Goal: Task Accomplishment & Management: Use online tool/utility

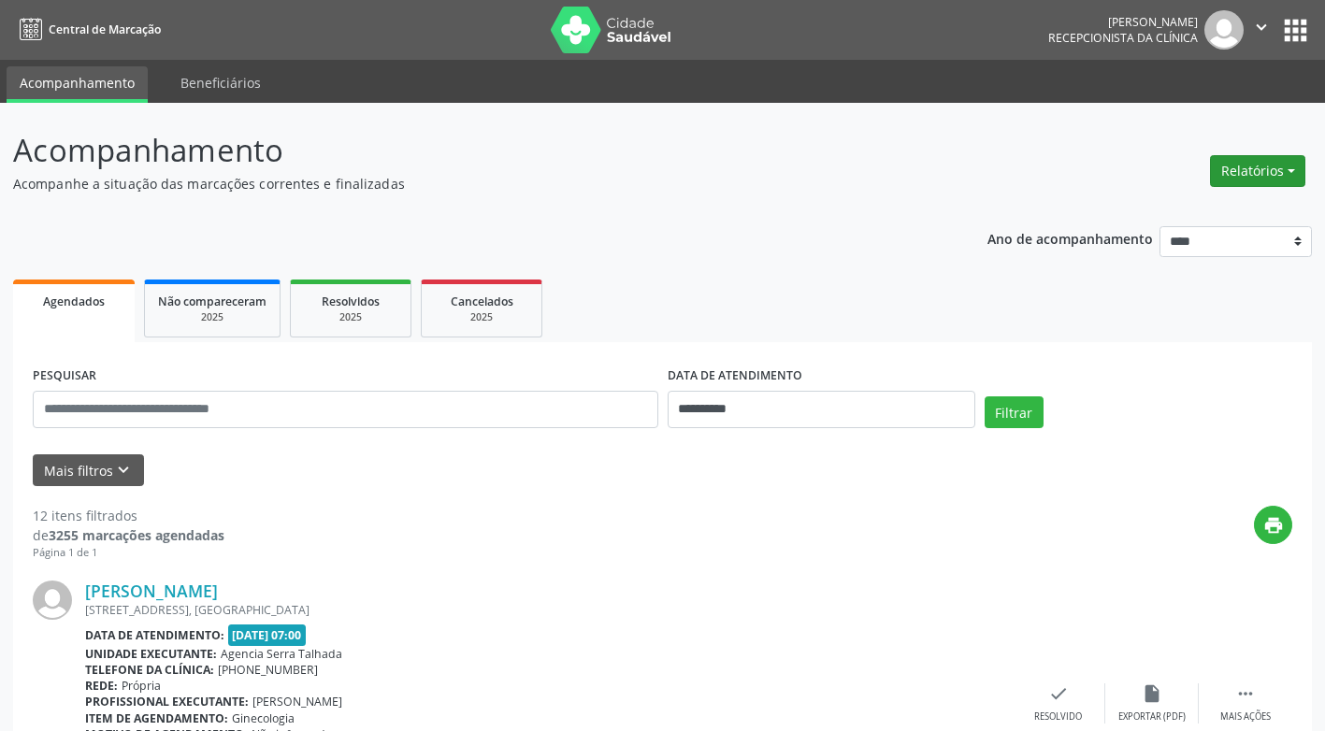
drag, startPoint x: 0, startPoint y: 0, endPoint x: 1267, endPoint y: 162, distance: 1277.6
click at [1267, 162] on button "Relatórios" at bounding box center [1257, 171] width 95 height 32
click at [1176, 216] on link "Agendamentos" at bounding box center [1205, 211] width 201 height 26
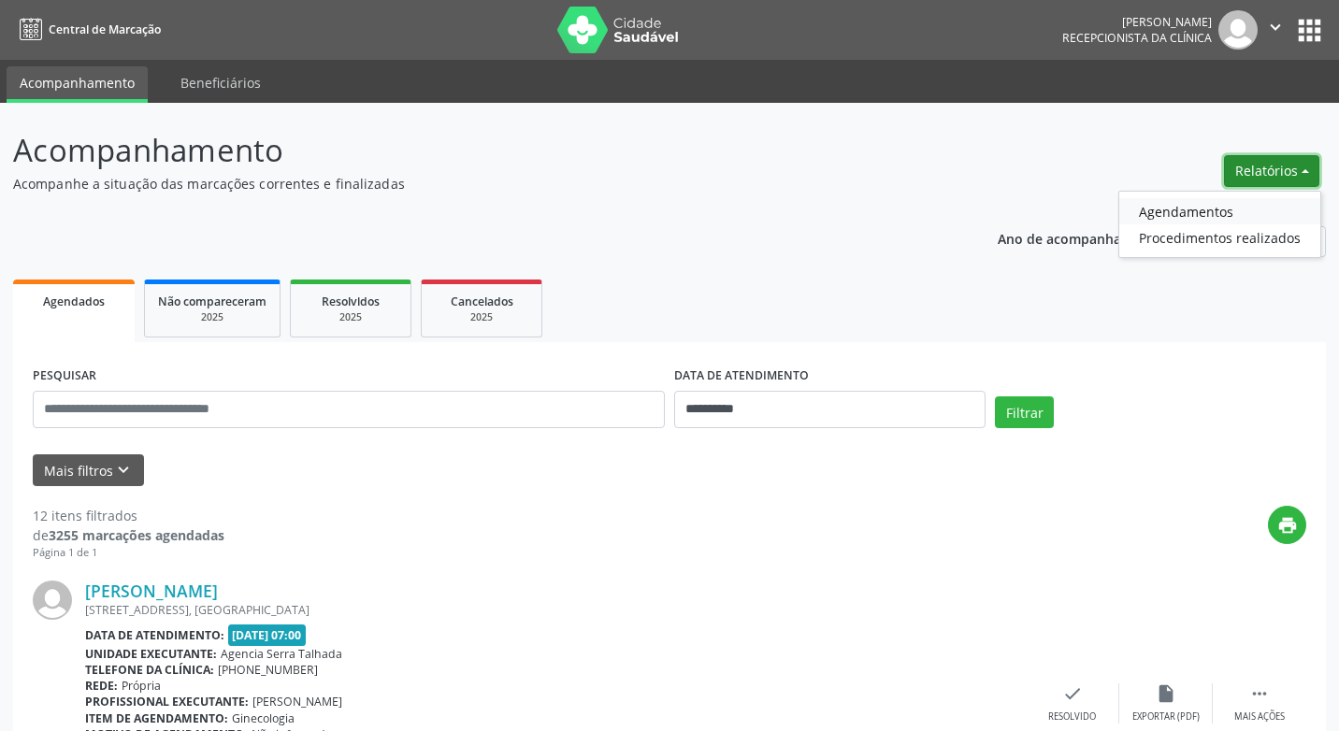
select select "*"
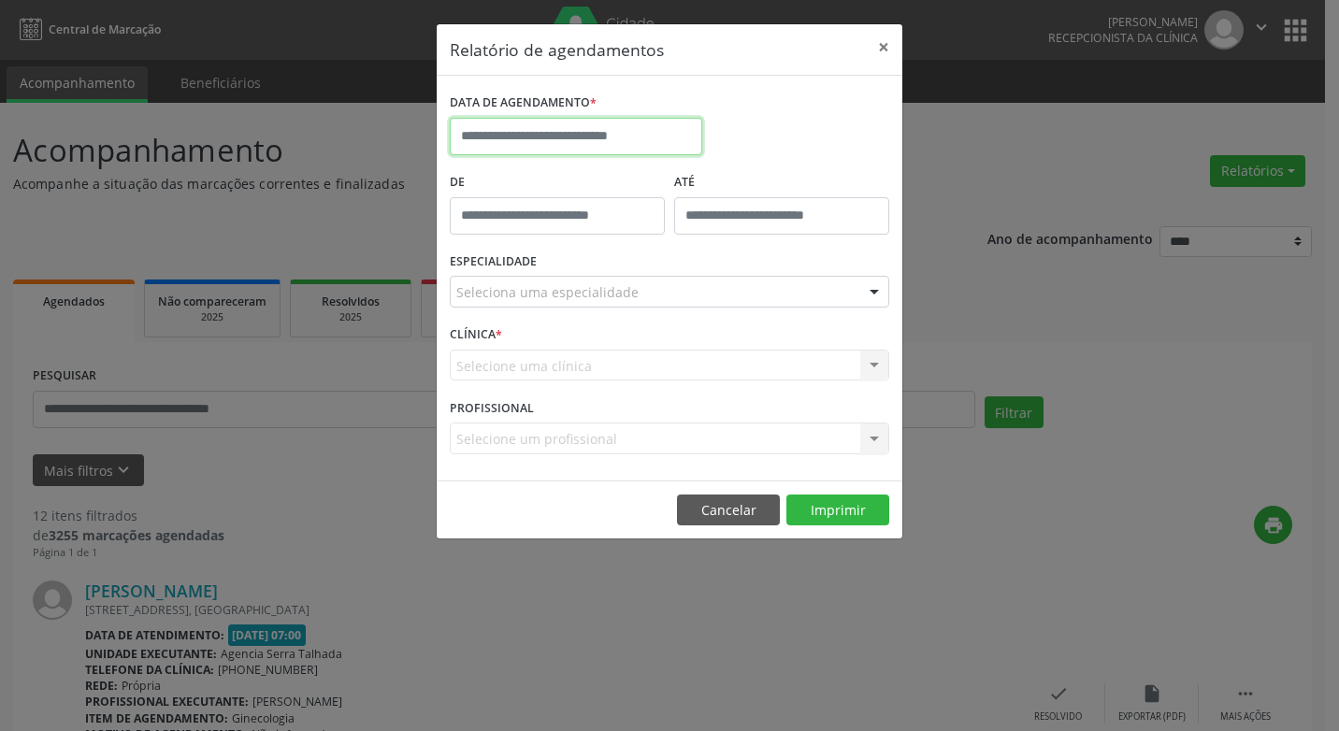
click at [468, 132] on input "text" at bounding box center [576, 136] width 253 height 37
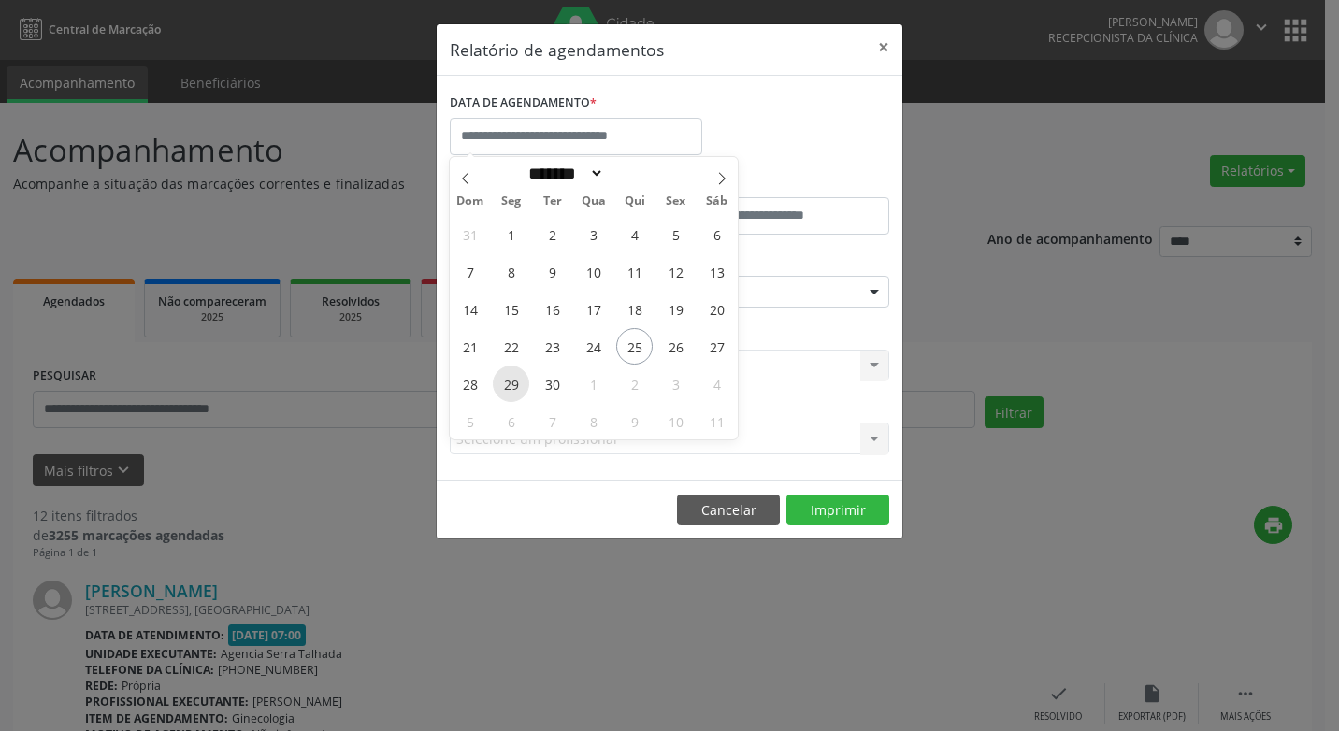
click at [514, 386] on span "29" at bounding box center [511, 384] width 36 height 36
type input "**********"
click at [514, 386] on span "29" at bounding box center [511, 384] width 36 height 36
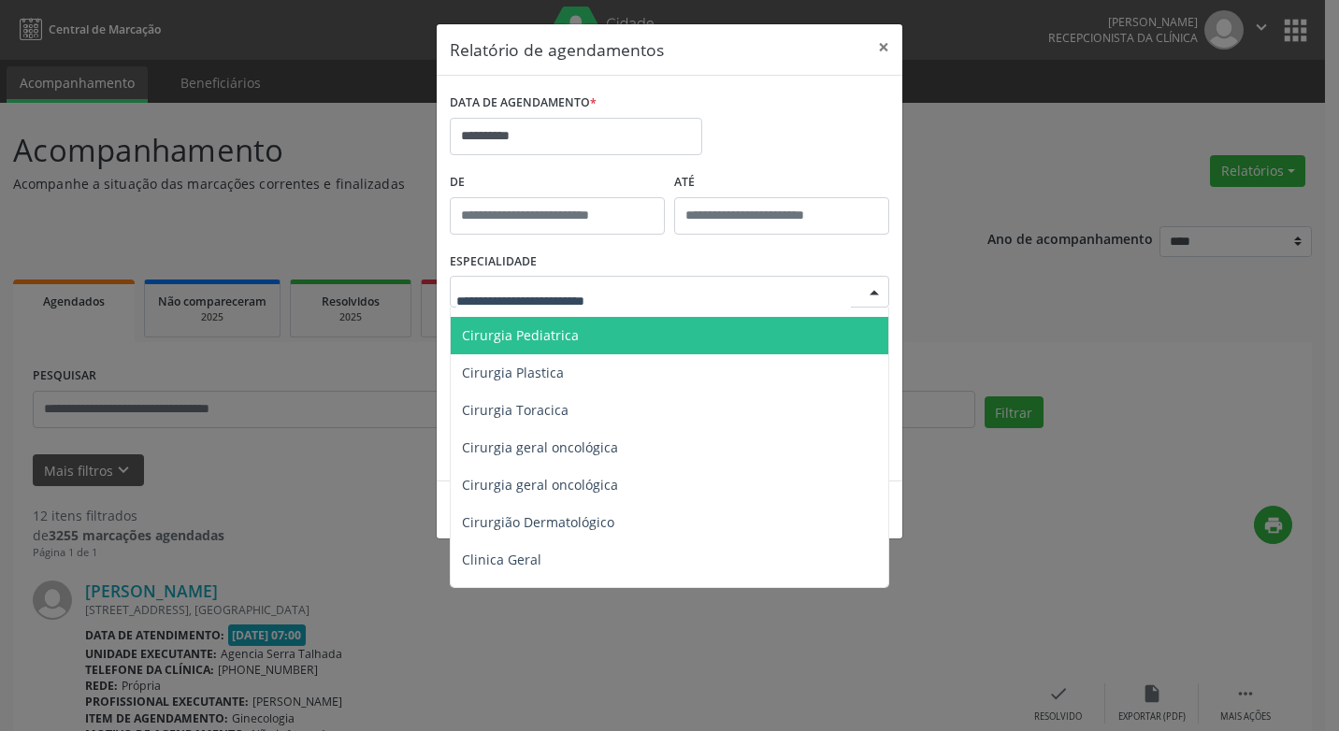
scroll to position [468, 0]
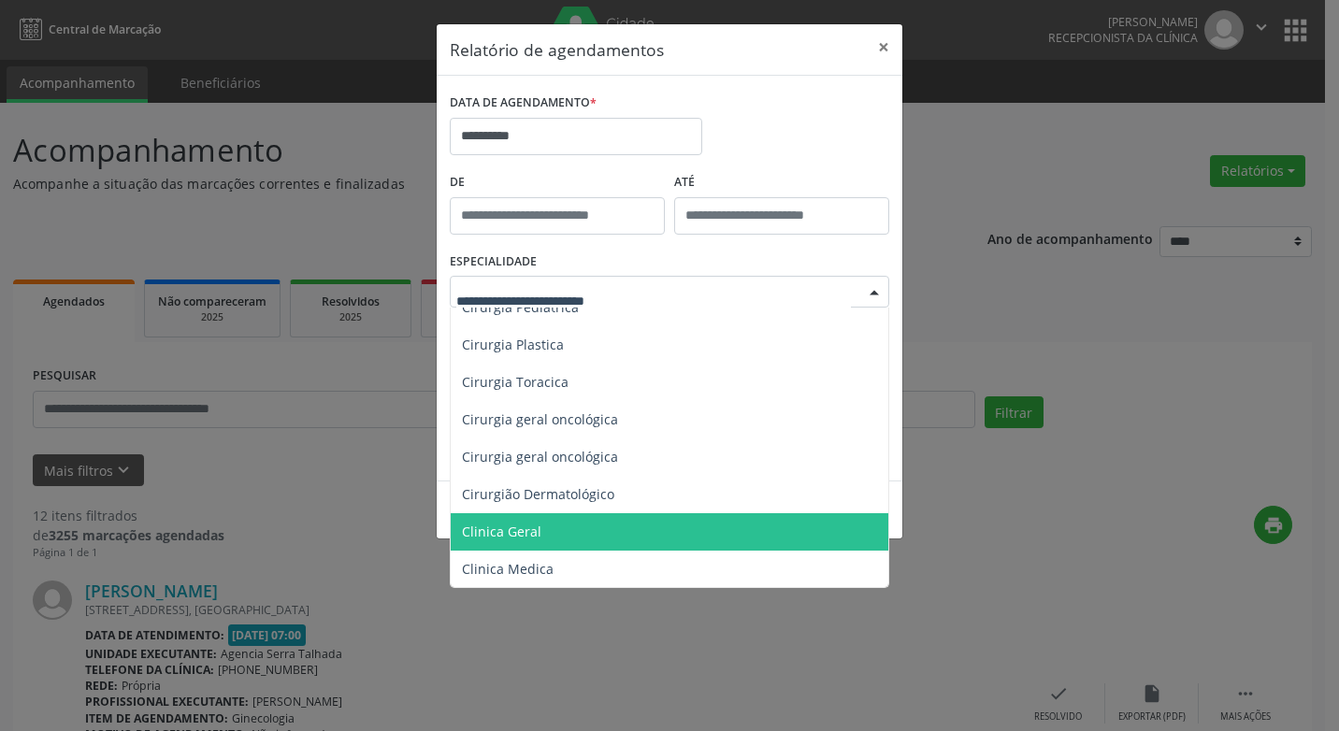
click at [505, 535] on span "Clinica Geral" at bounding box center [501, 532] width 79 height 18
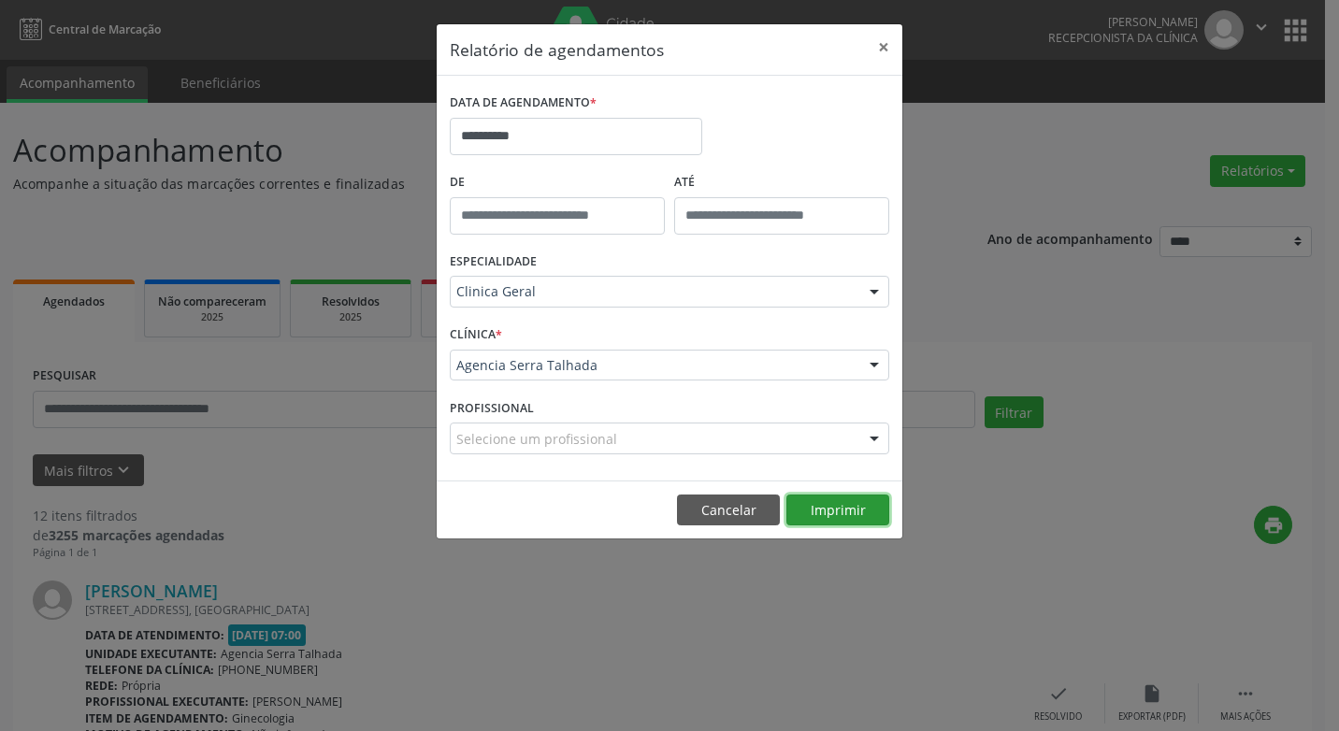
click at [826, 516] on button "Imprimir" at bounding box center [838, 511] width 103 height 32
